Goal: Task Accomplishment & Management: Use online tool/utility

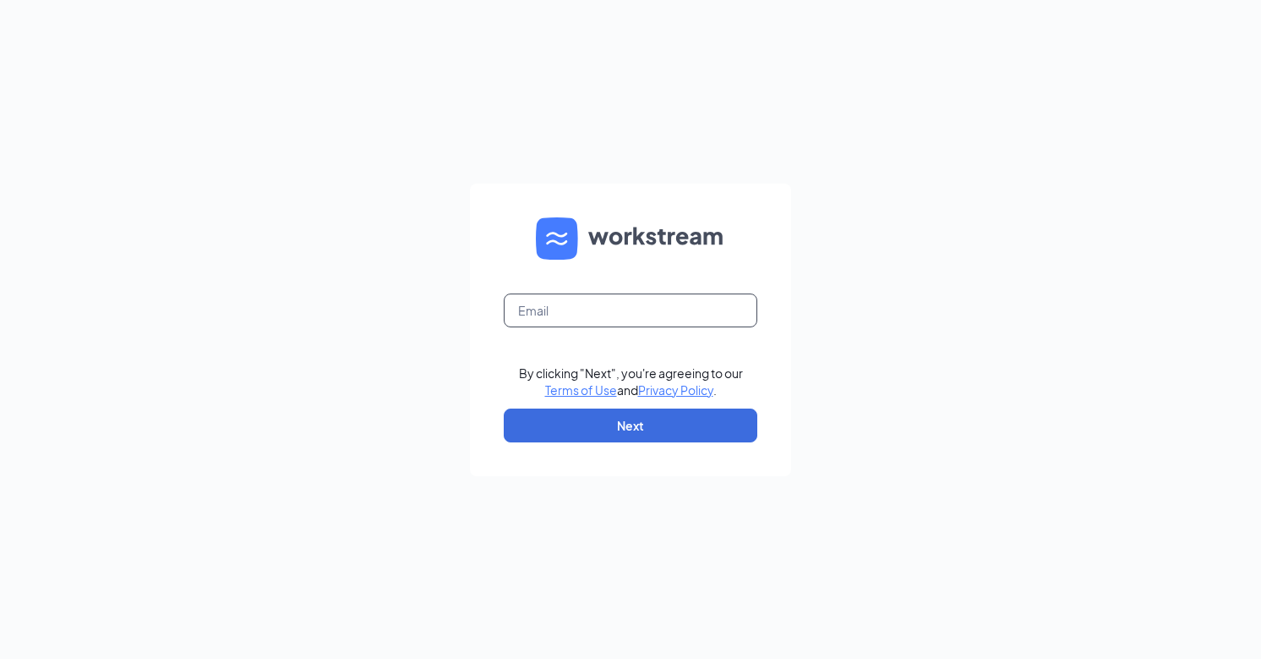
click at [575, 314] on input "text" at bounding box center [631, 310] width 254 height 34
type input "6002@internal-email.com"
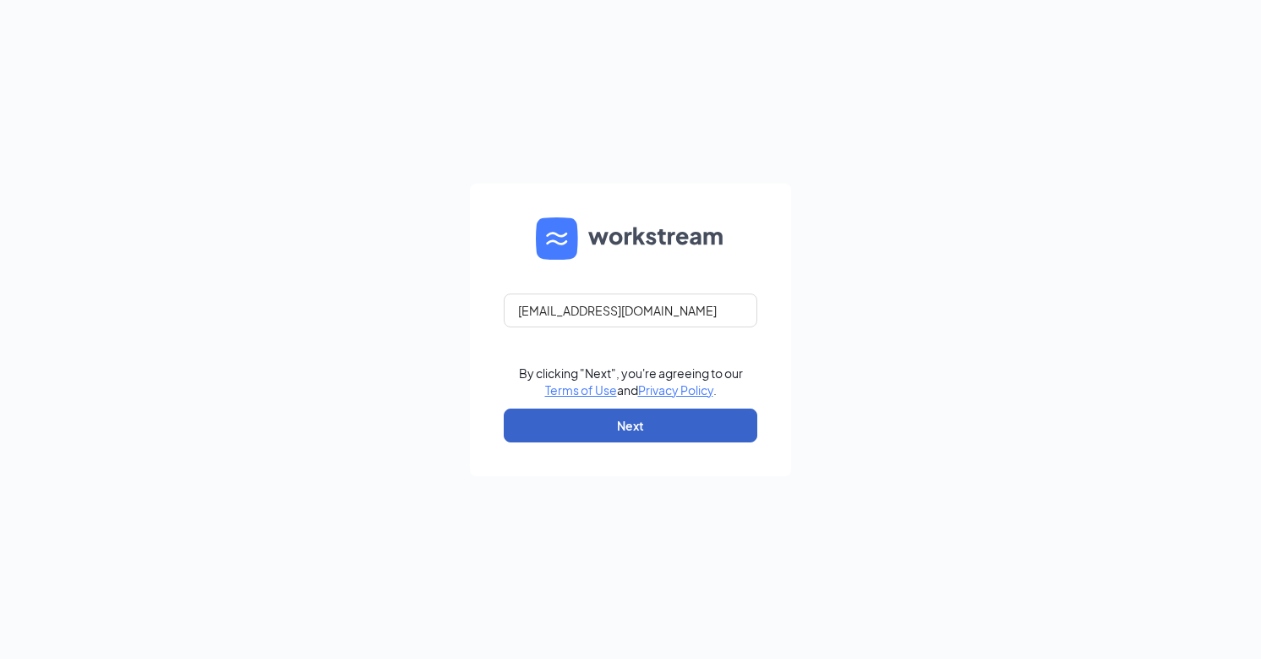
click at [603, 418] on button "Next" at bounding box center [631, 425] width 254 height 34
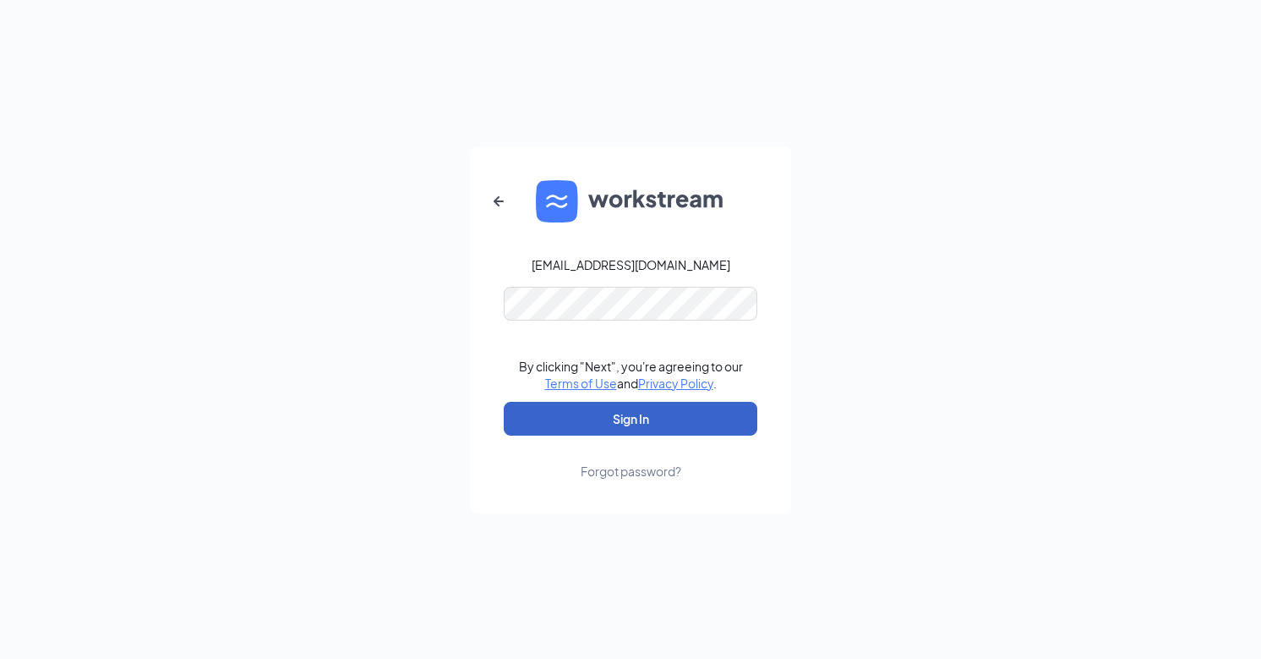
click at [629, 418] on button "Sign In" at bounding box center [631, 419] width 254 height 34
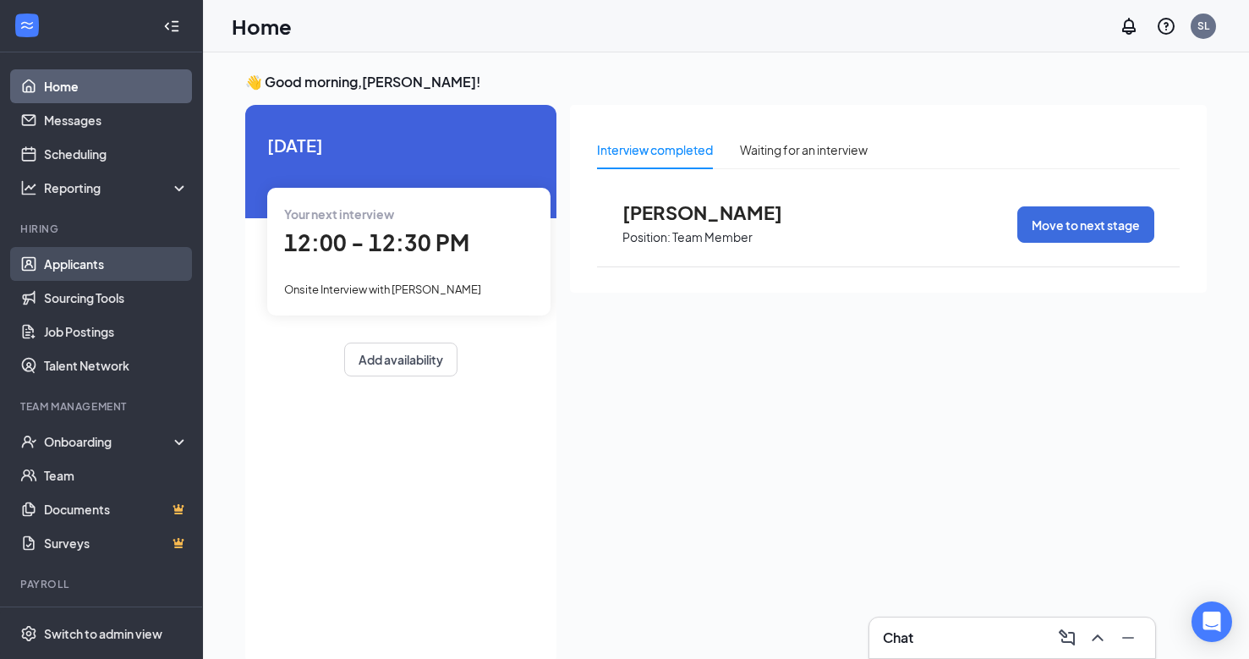
click at [72, 265] on link "Applicants" at bounding box center [116, 264] width 145 height 34
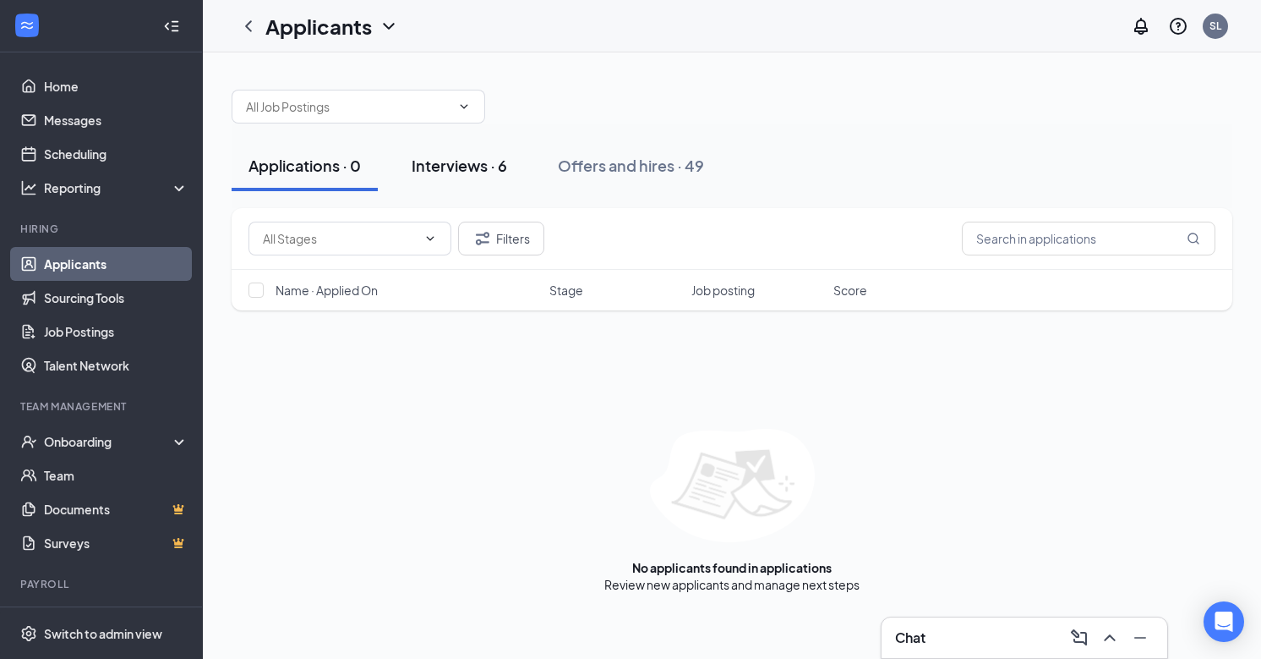
click at [442, 156] on div "Interviews · 6" at bounding box center [460, 165] width 96 height 21
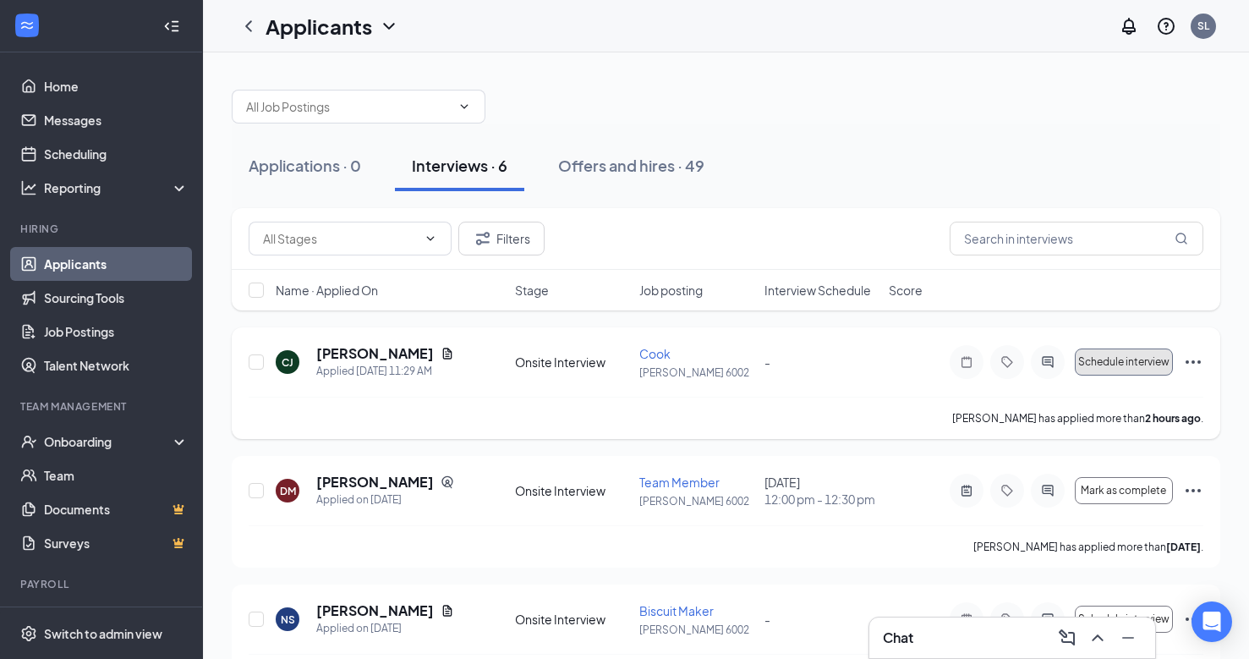
click at [1127, 356] on span "Schedule interview" at bounding box center [1123, 362] width 91 height 12
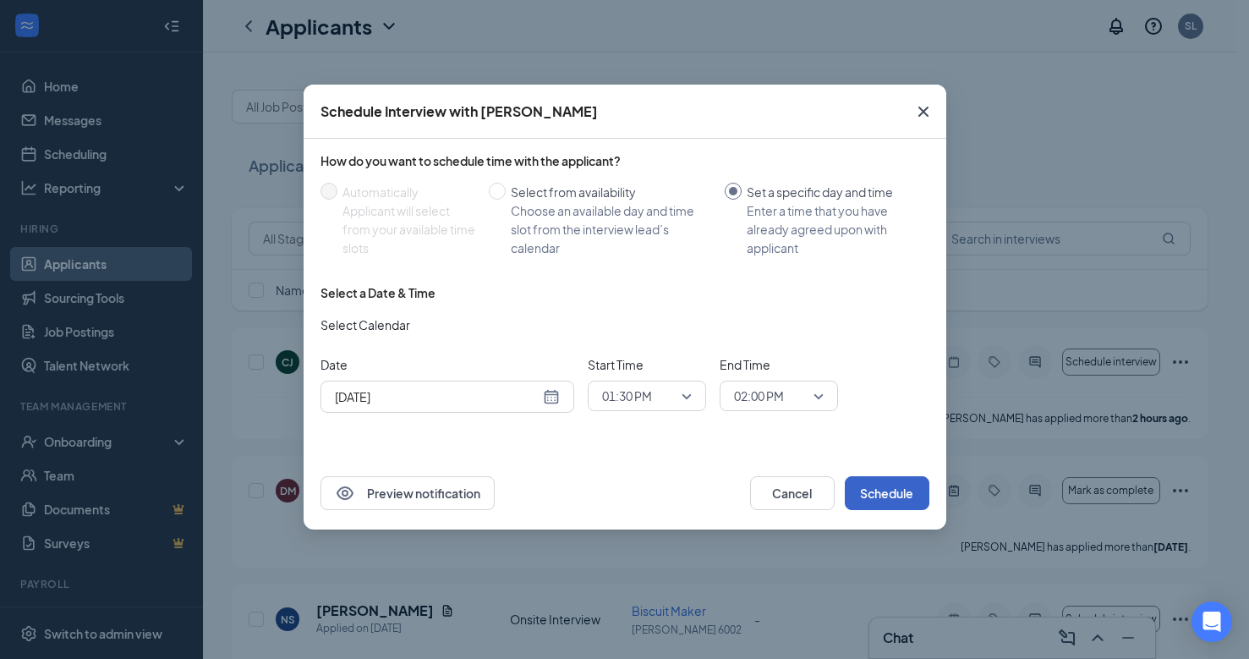
click at [896, 498] on button "Schedule" at bounding box center [887, 493] width 85 height 34
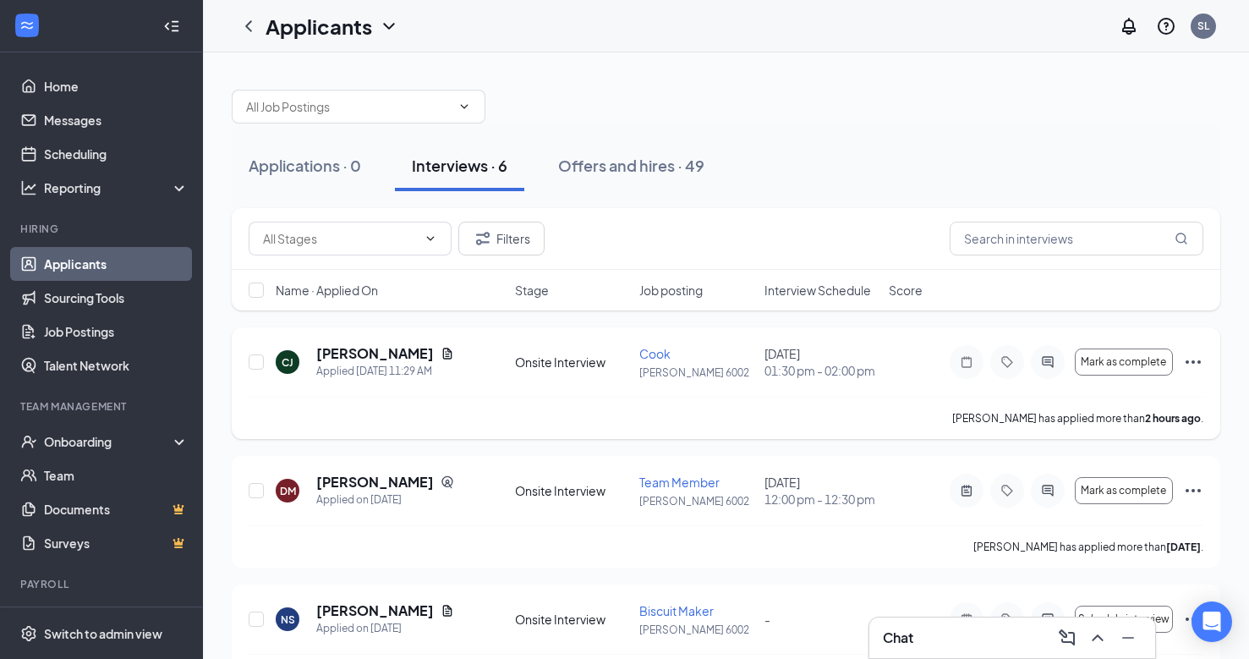
click at [1200, 360] on icon "Ellipses" at bounding box center [1193, 362] width 20 height 20
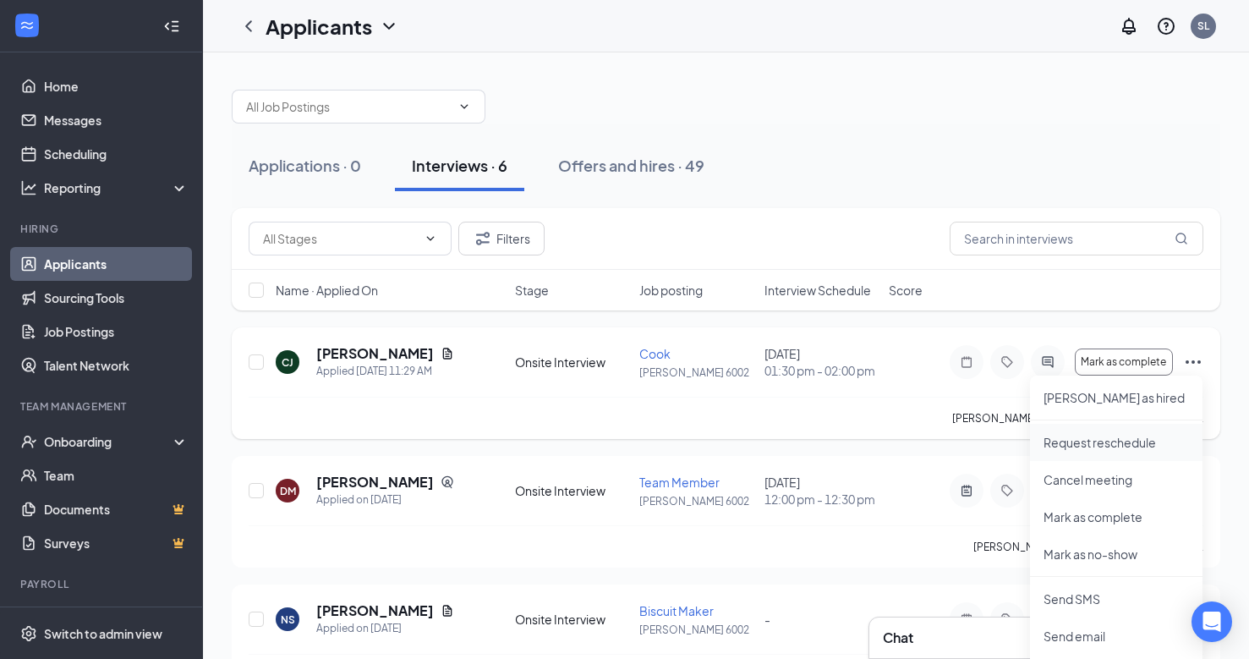
click at [1096, 440] on p "Request reschedule" at bounding box center [1115, 442] width 145 height 17
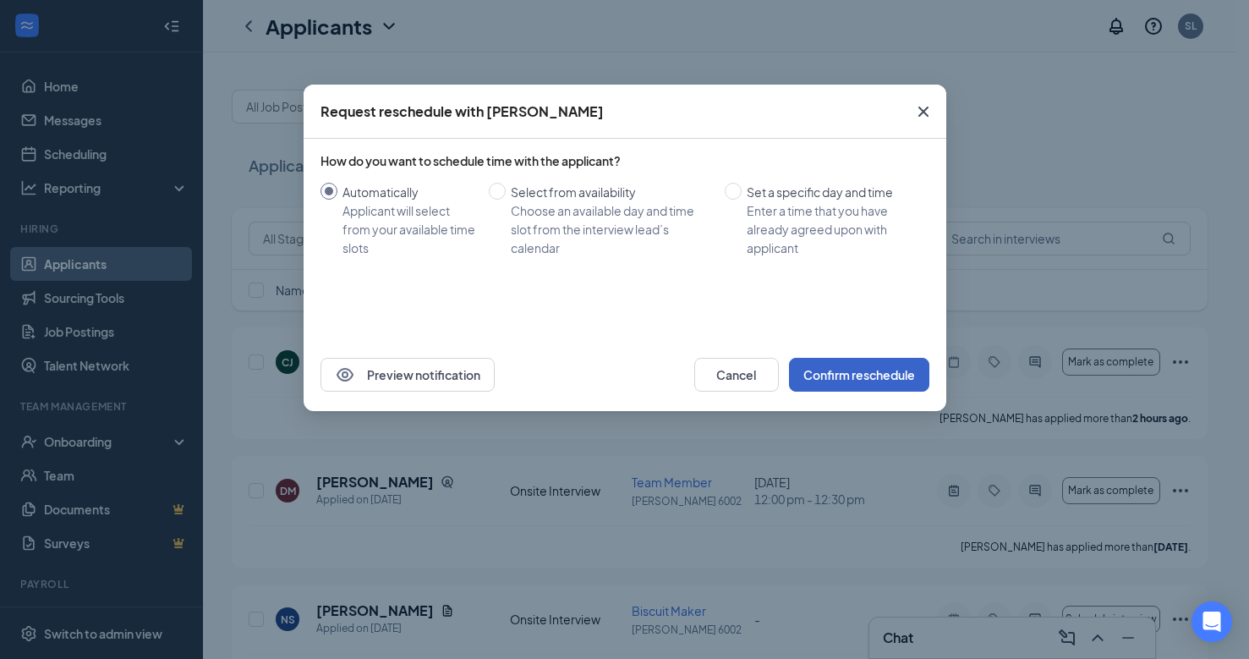
click at [845, 375] on button "Confirm reschedule" at bounding box center [859, 375] width 140 height 34
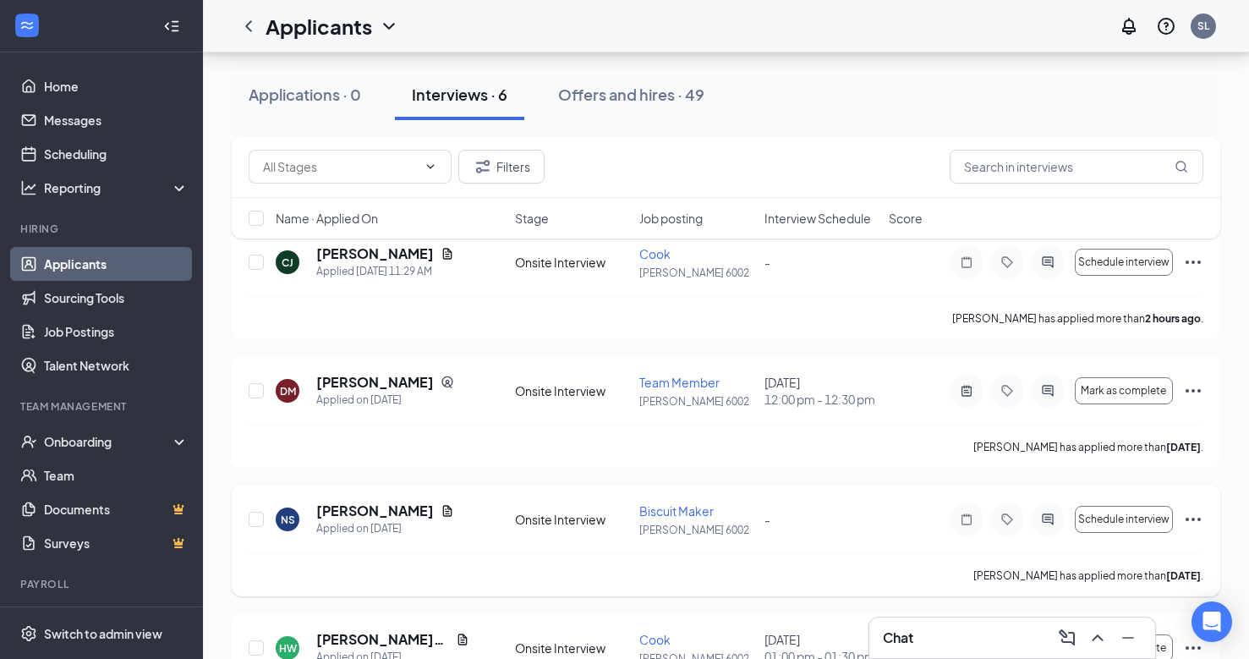
scroll to position [85, 0]
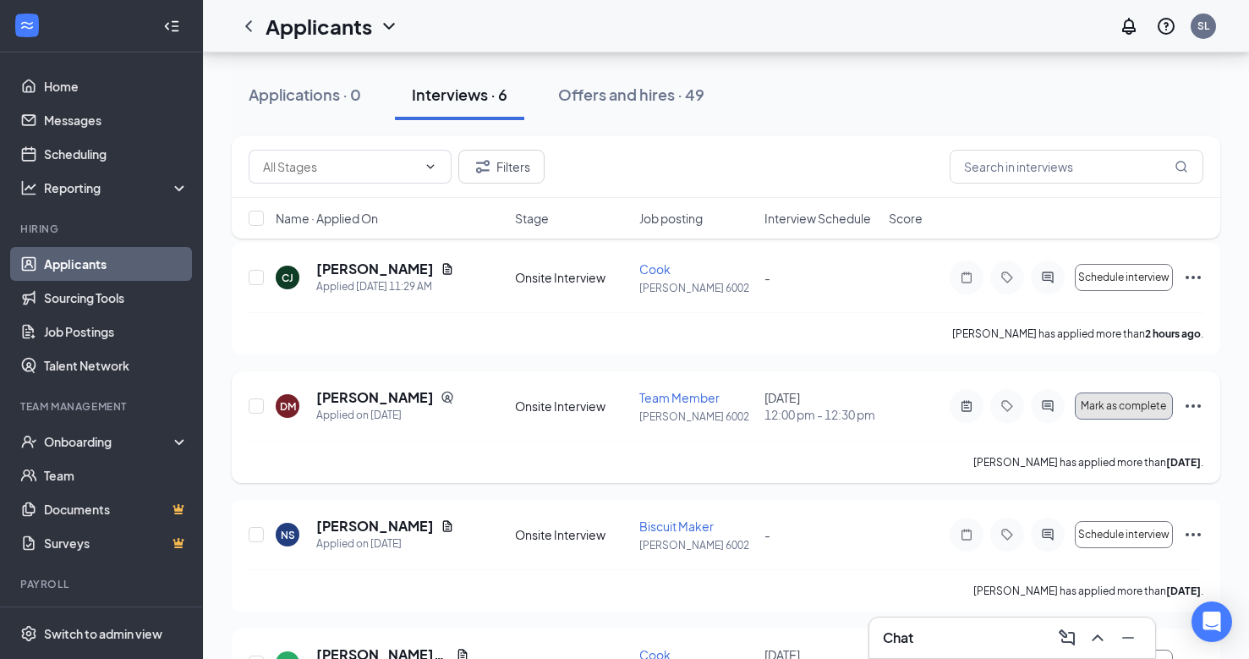
click at [1124, 397] on button "Mark as complete" at bounding box center [1124, 405] width 98 height 27
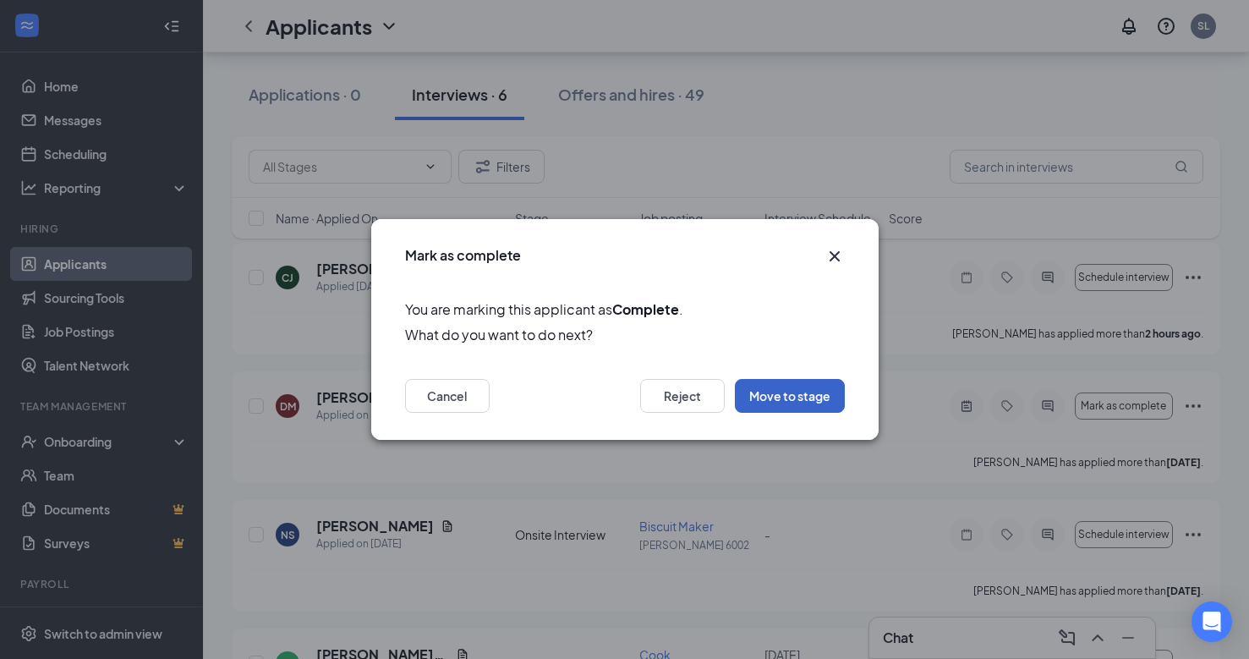
click at [807, 392] on button "Move to stage" at bounding box center [790, 396] width 110 height 34
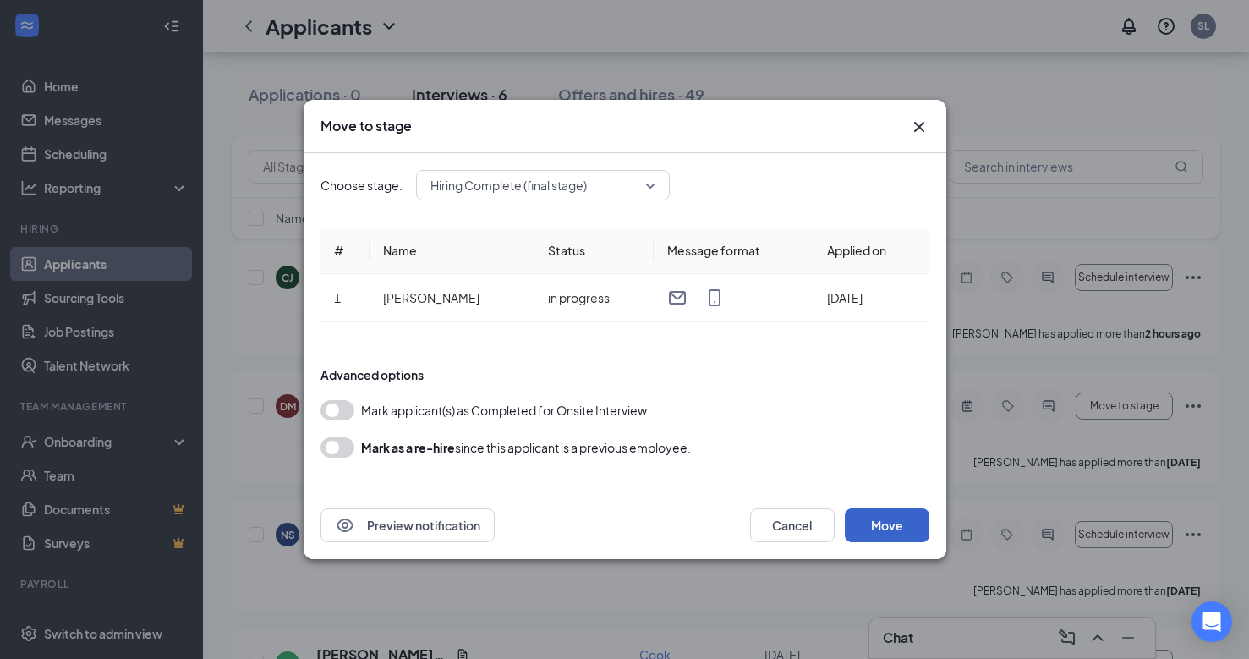
click at [900, 521] on button "Move" at bounding box center [887, 525] width 85 height 34
